Goal: Find specific page/section: Find specific page/section

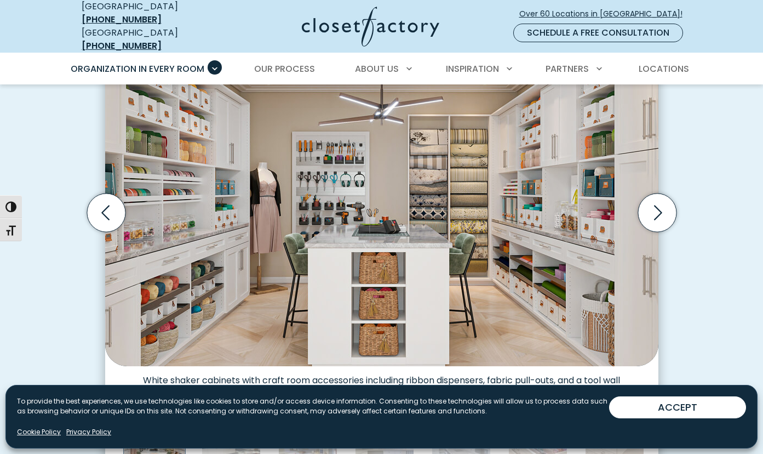
scroll to position [361, 0]
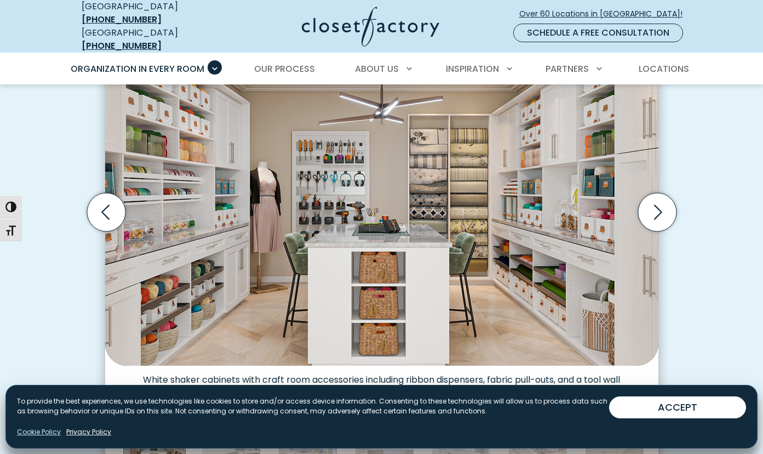
click at [32, 433] on link "Cookie Policy" at bounding box center [39, 432] width 44 height 10
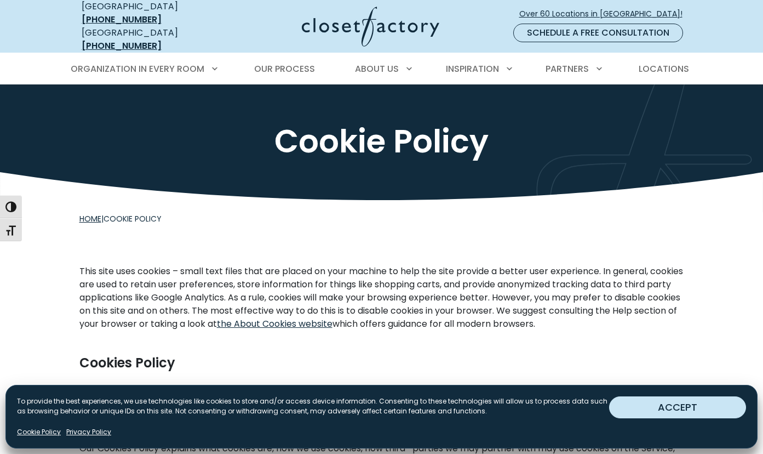
click at [672, 415] on button "ACCEPT" at bounding box center [677, 407] width 137 height 22
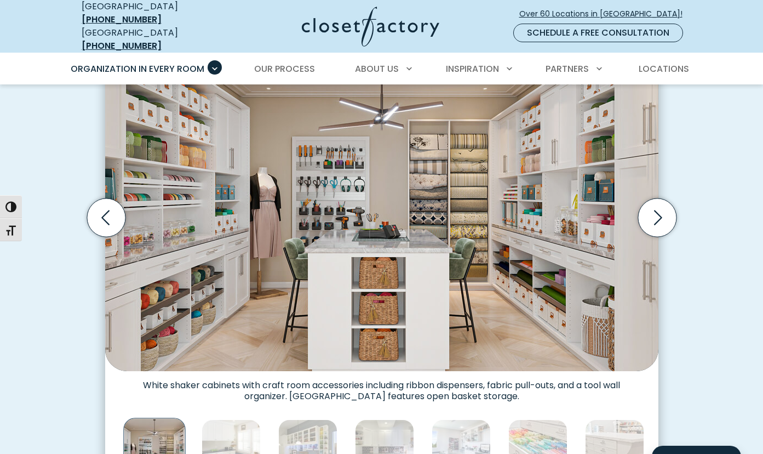
scroll to position [361, 0]
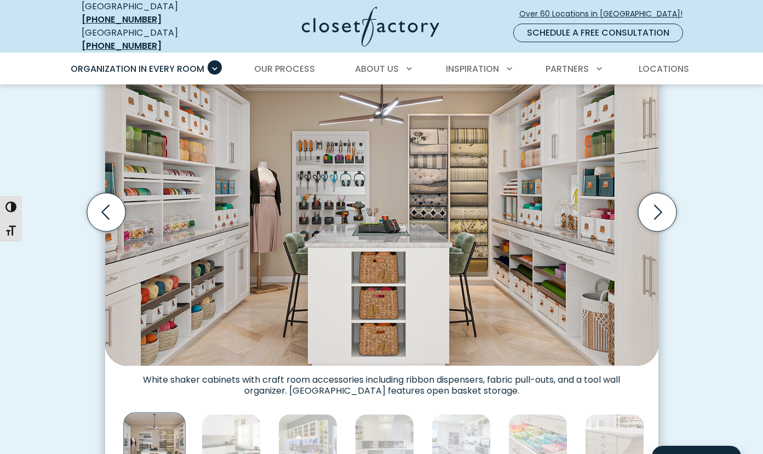
click at [398, 299] on img "Thumbnail Gallery" at bounding box center [381, 196] width 553 height 337
click at [657, 203] on icon "Next slide" at bounding box center [657, 212] width 38 height 38
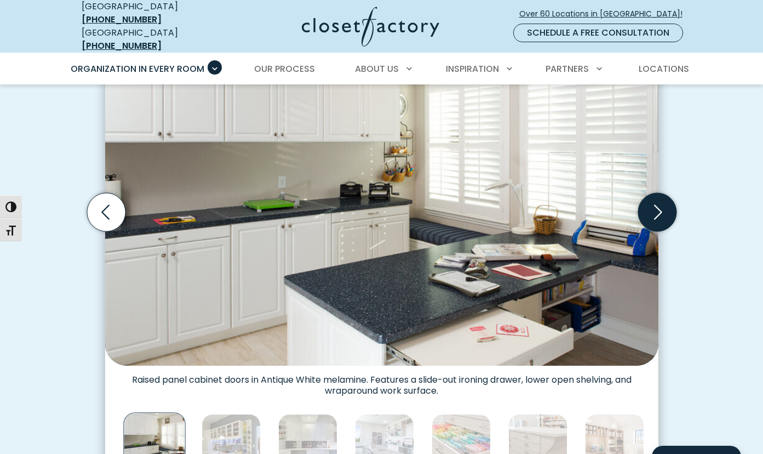
click at [657, 203] on icon "Next slide" at bounding box center [657, 212] width 38 height 38
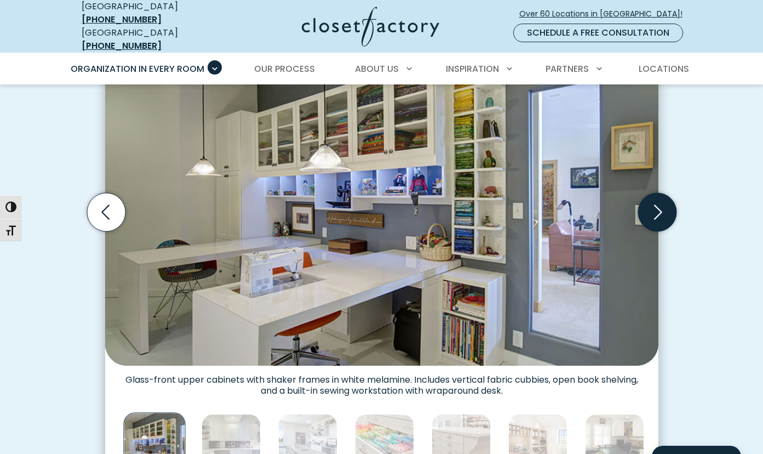
click at [657, 203] on icon "Next slide" at bounding box center [657, 212] width 38 height 38
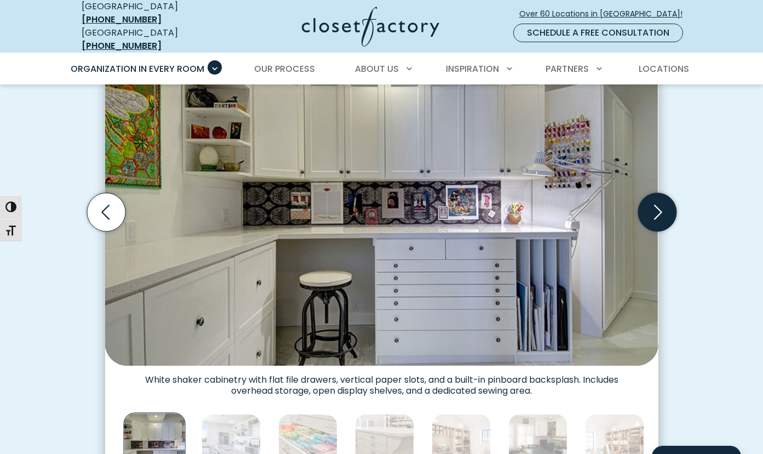
click at [657, 203] on icon "Next slide" at bounding box center [657, 212] width 38 height 38
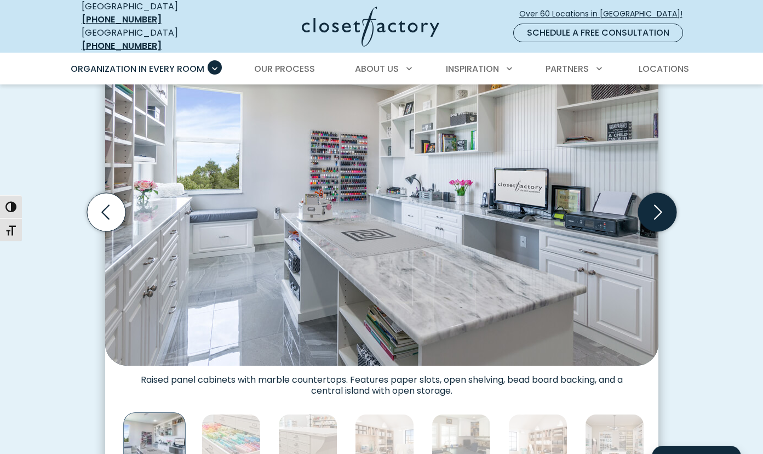
click at [657, 203] on icon "Next slide" at bounding box center [657, 212] width 38 height 38
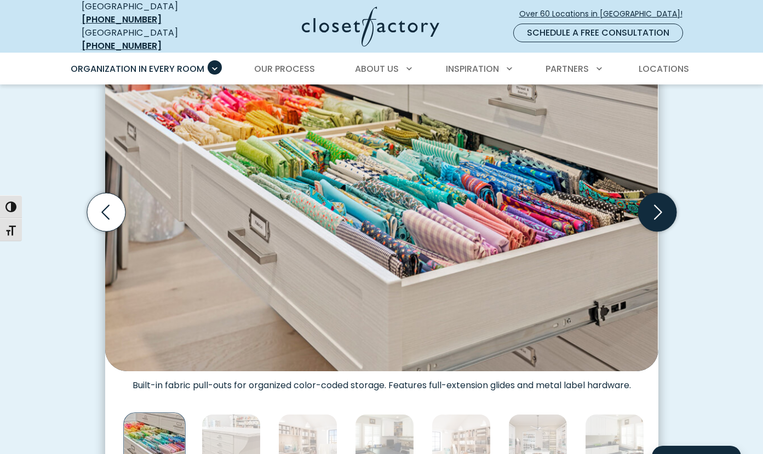
click at [657, 203] on icon "Next slide" at bounding box center [657, 212] width 38 height 38
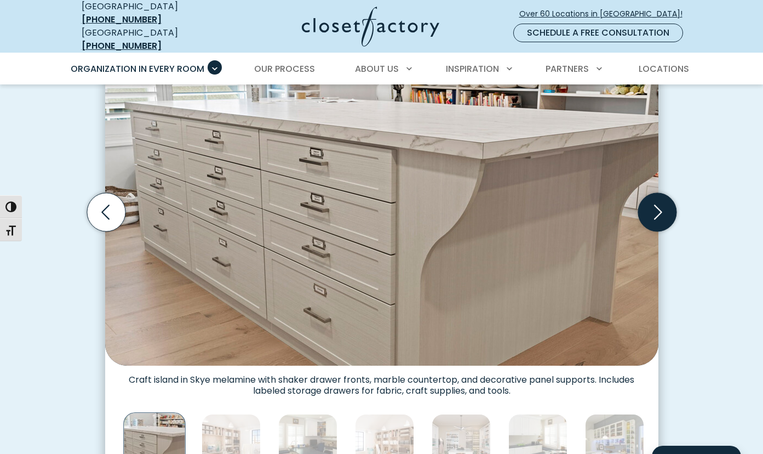
click at [657, 203] on icon "Next slide" at bounding box center [657, 212] width 38 height 38
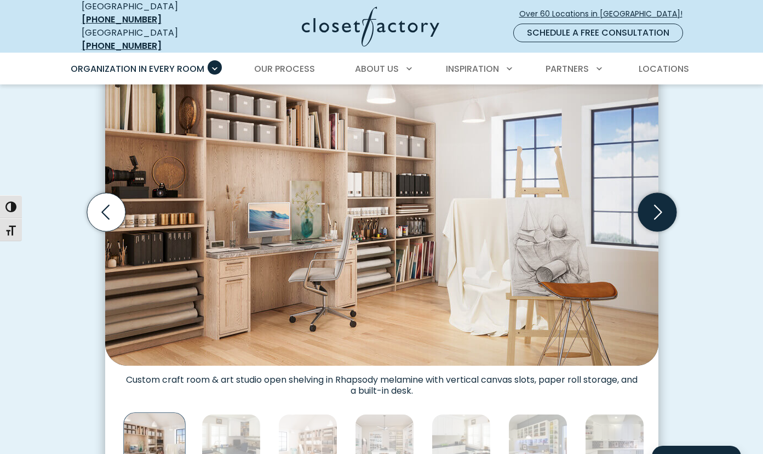
click at [657, 203] on icon "Next slide" at bounding box center [657, 212] width 38 height 38
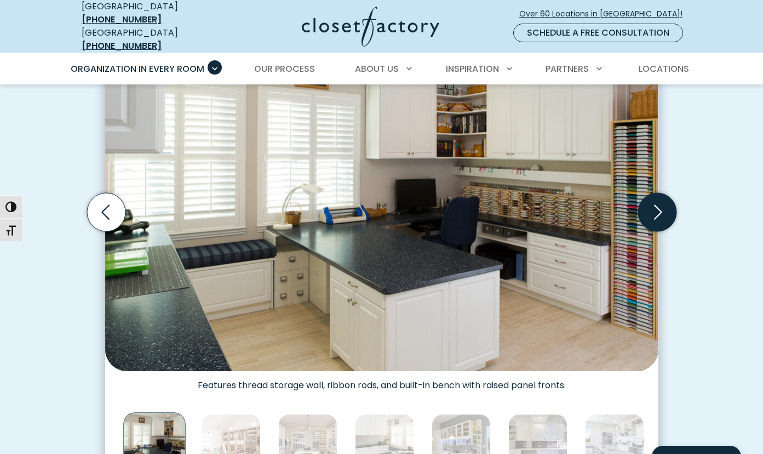
click at [657, 203] on icon "Next slide" at bounding box center [657, 212] width 38 height 38
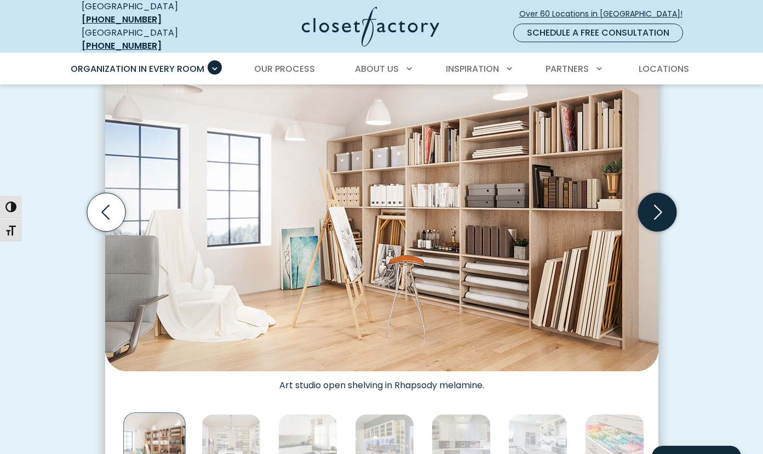
click at [657, 203] on icon "Next slide" at bounding box center [657, 212] width 38 height 38
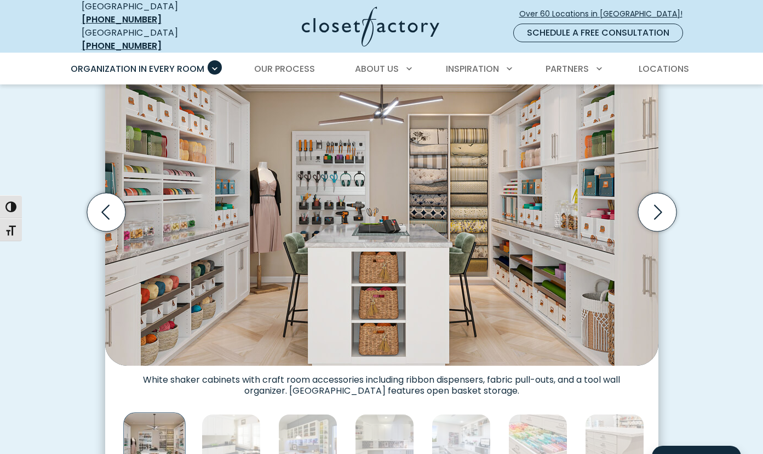
click at [419, 217] on img "Thumbnail Gallery" at bounding box center [381, 196] width 553 height 337
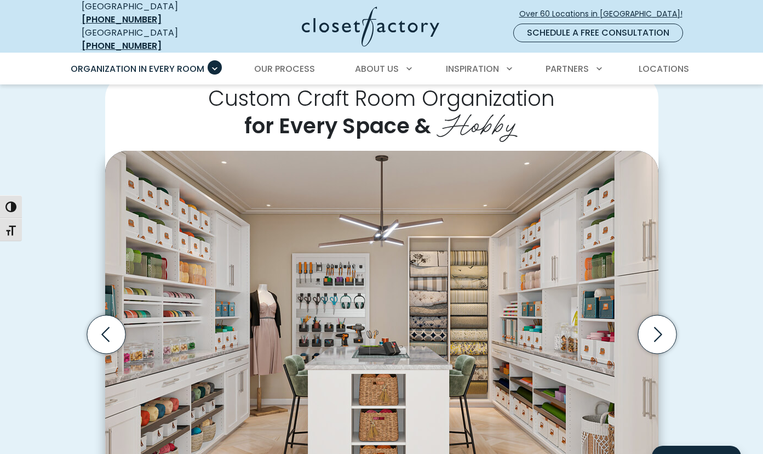
scroll to position [231, 0]
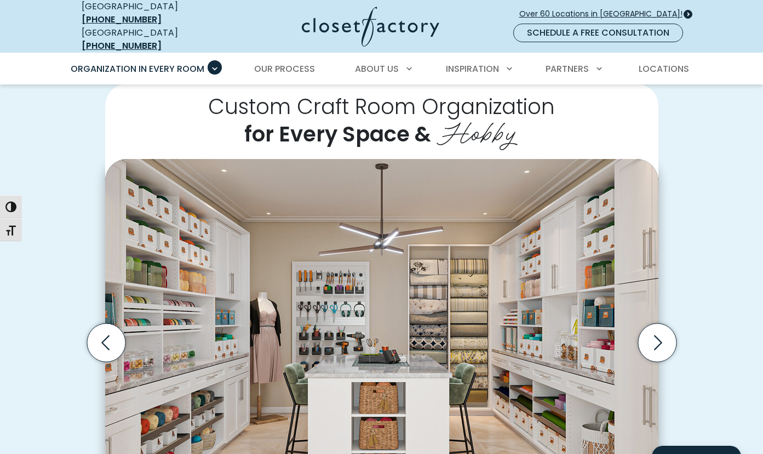
click at [610, 9] on span "Over 60 Locations in [GEOGRAPHIC_DATA]!" at bounding box center [605, 14] width 172 height 12
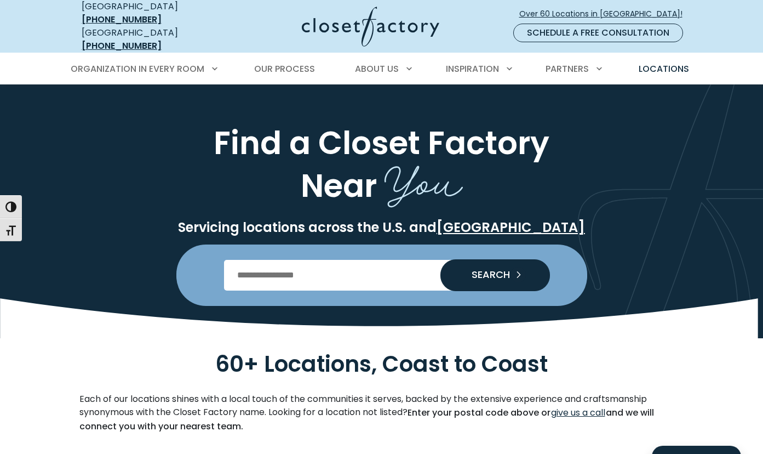
click at [369, 270] on input "Enter Postal Code" at bounding box center [381, 275] width 315 height 31
type input "*****"
click at [524, 267] on icon "Search our Nationwide Locations" at bounding box center [520, 274] width 15 height 15
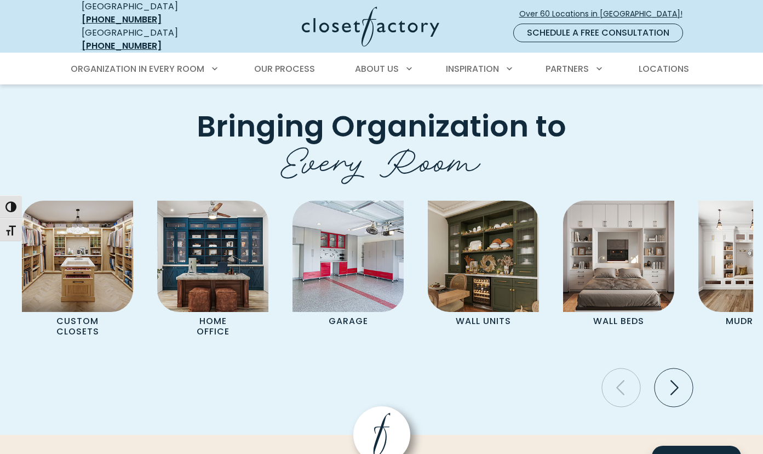
scroll to position [2483, 0]
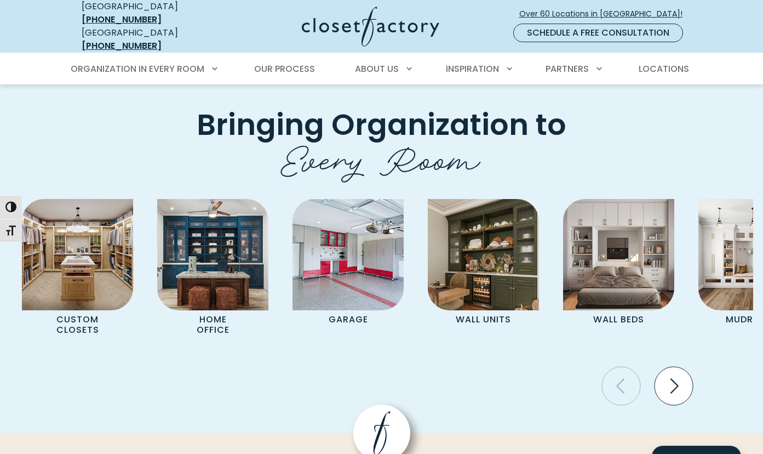
click at [685, 366] on icon "Next slide" at bounding box center [674, 385] width 38 height 38
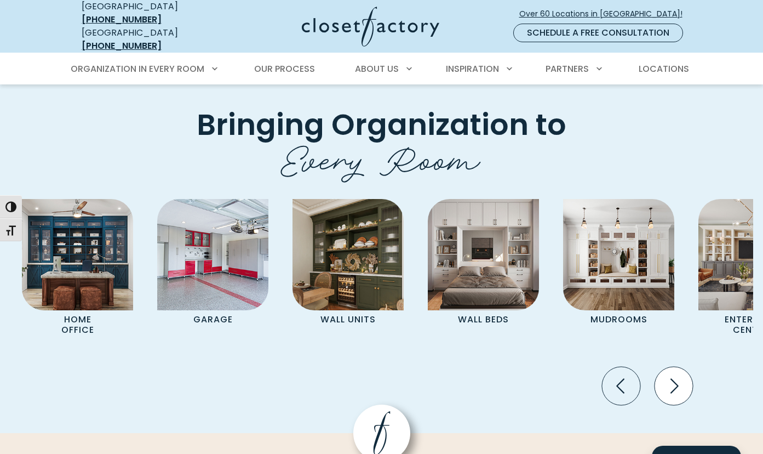
click at [685, 366] on icon "Next slide" at bounding box center [674, 385] width 38 height 38
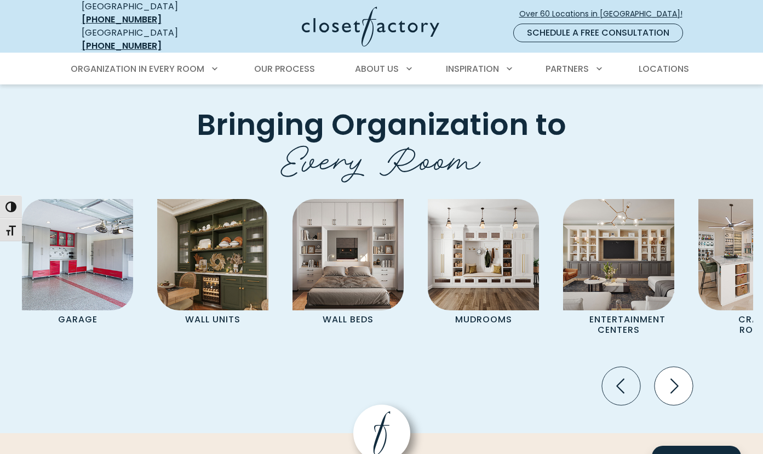
click at [685, 366] on icon "Next slide" at bounding box center [674, 385] width 38 height 38
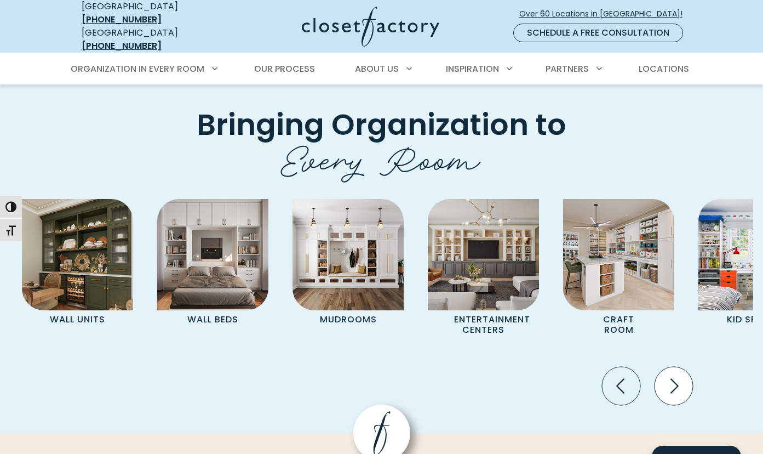
click at [685, 366] on icon "Next slide" at bounding box center [674, 385] width 38 height 38
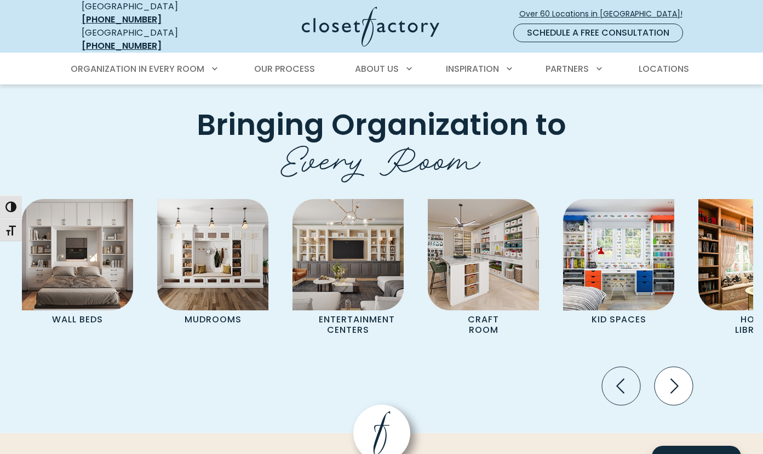
click at [685, 366] on icon "Next slide" at bounding box center [674, 385] width 38 height 38
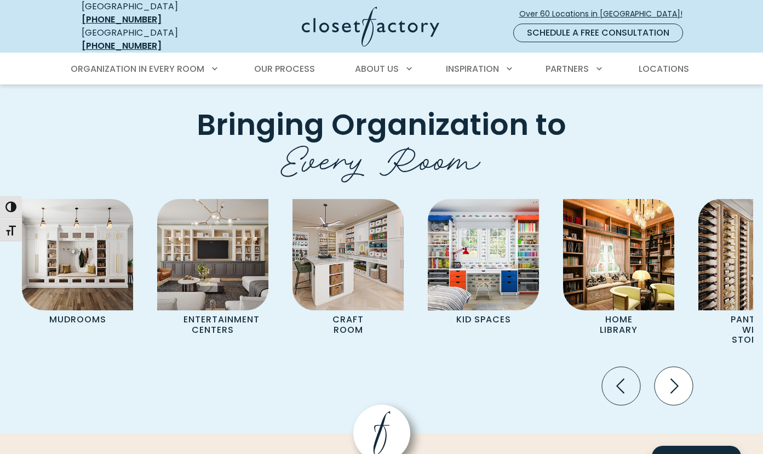
click at [685, 366] on icon "Next slide" at bounding box center [674, 385] width 38 height 38
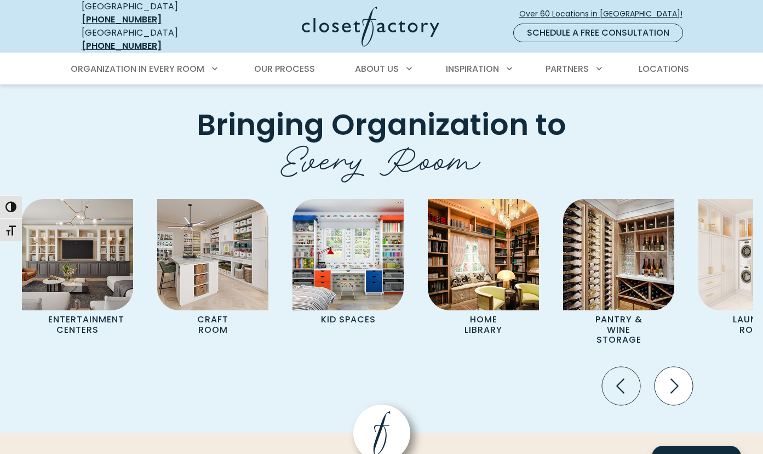
click at [685, 366] on icon "Next slide" at bounding box center [674, 385] width 38 height 38
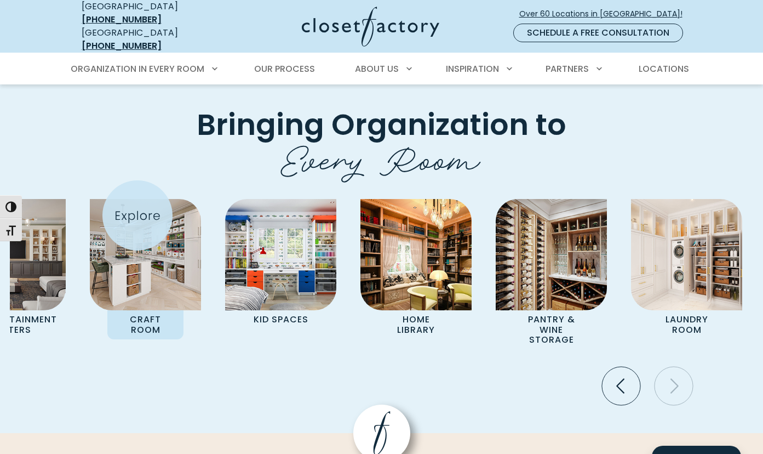
click at [137, 215] on img "Pages Gallery" at bounding box center [145, 254] width 111 height 111
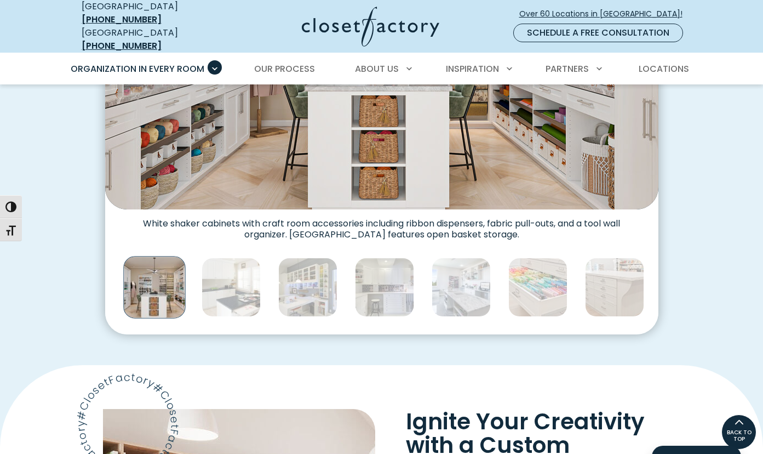
scroll to position [509, 0]
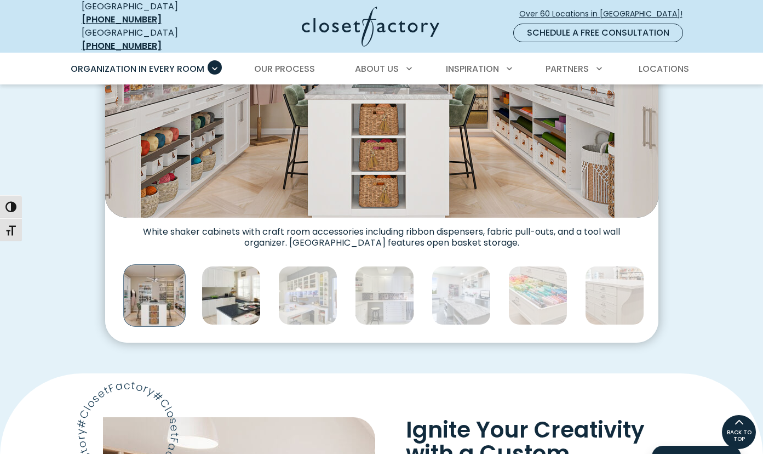
click at [221, 295] on img "Thumbnail Gallery" at bounding box center [231, 295] width 59 height 59
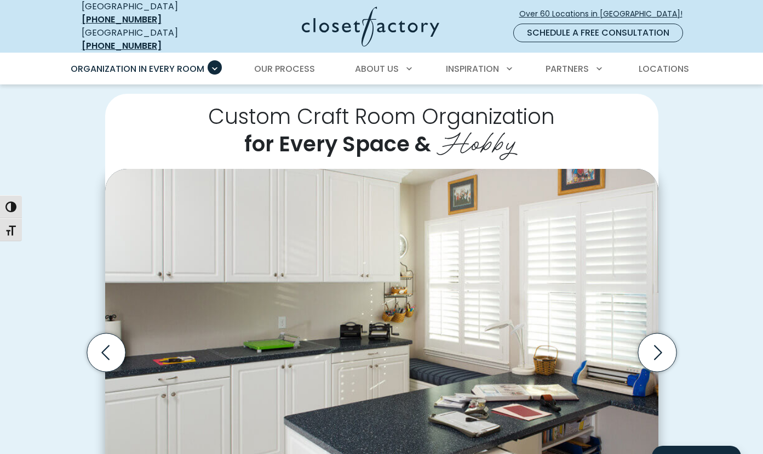
scroll to position [221, 0]
click at [664, 349] on icon "Next slide" at bounding box center [657, 351] width 38 height 38
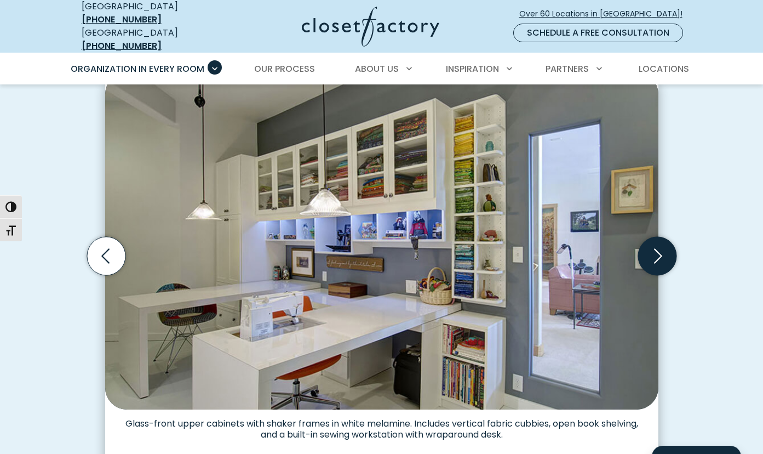
scroll to position [318, 0]
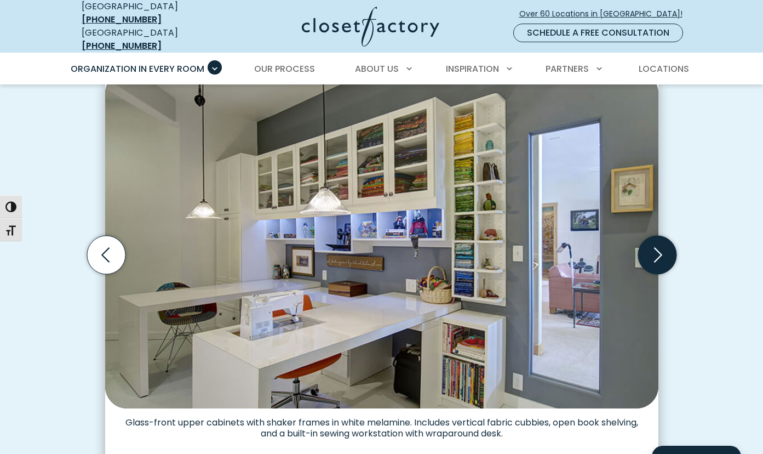
click at [663, 250] on icon "Next slide" at bounding box center [657, 255] width 38 height 38
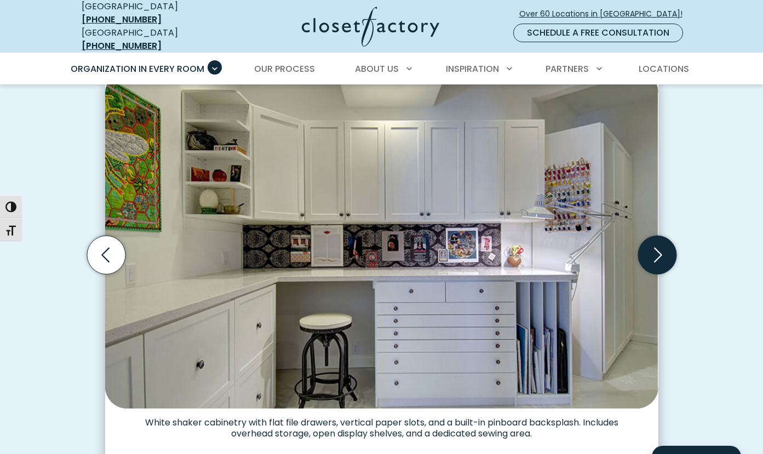
click at [663, 250] on icon "Next slide" at bounding box center [657, 255] width 38 height 38
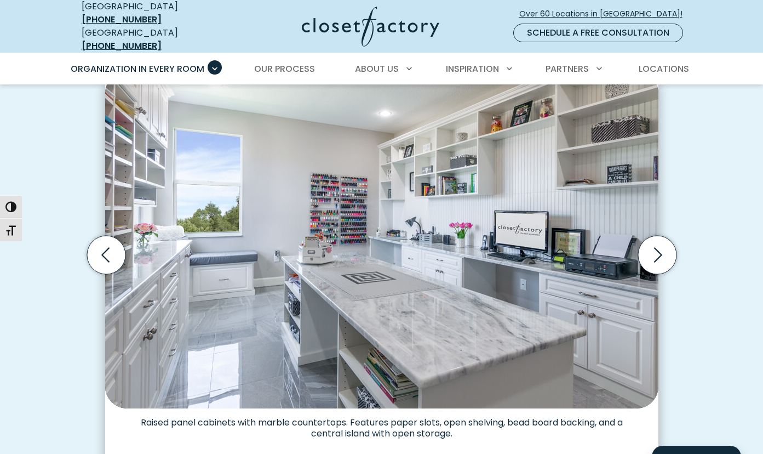
click at [345, 232] on img "Thumbnail Gallery" at bounding box center [381, 239] width 553 height 337
click at [664, 243] on icon "Next slide" at bounding box center [657, 255] width 38 height 38
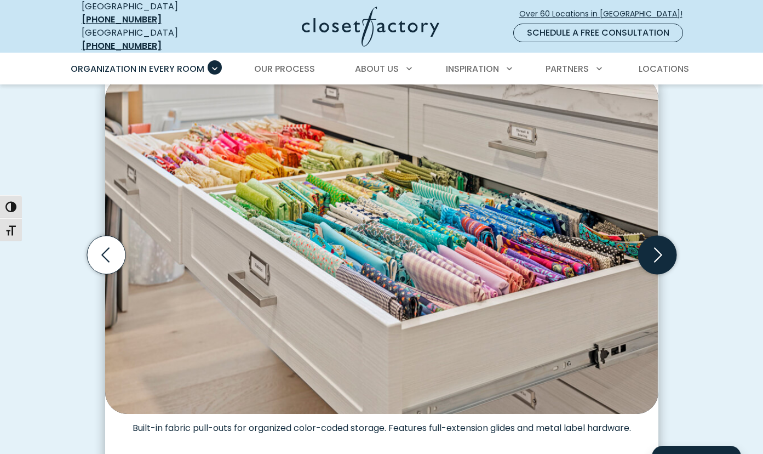
click at [664, 243] on icon "Next slide" at bounding box center [657, 255] width 38 height 38
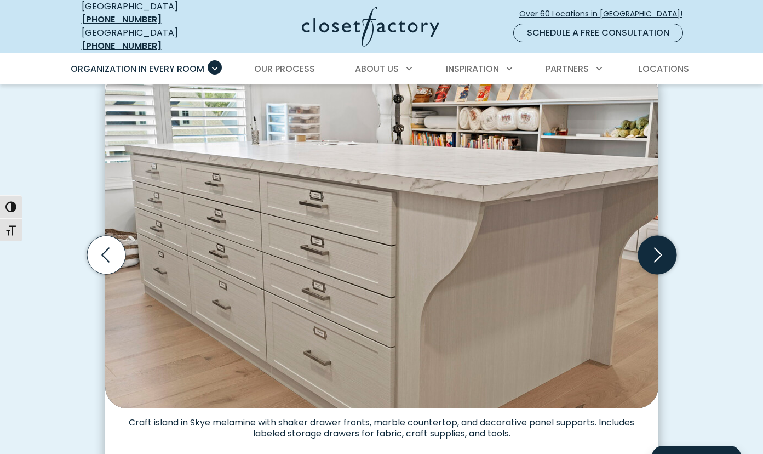
click at [664, 243] on icon "Next slide" at bounding box center [657, 255] width 38 height 38
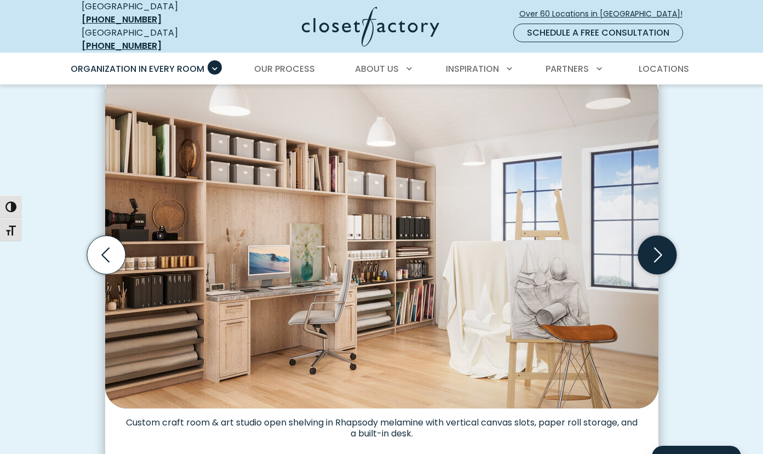
click at [664, 243] on icon "Next slide" at bounding box center [657, 255] width 38 height 38
